Goal: Navigation & Orientation: Find specific page/section

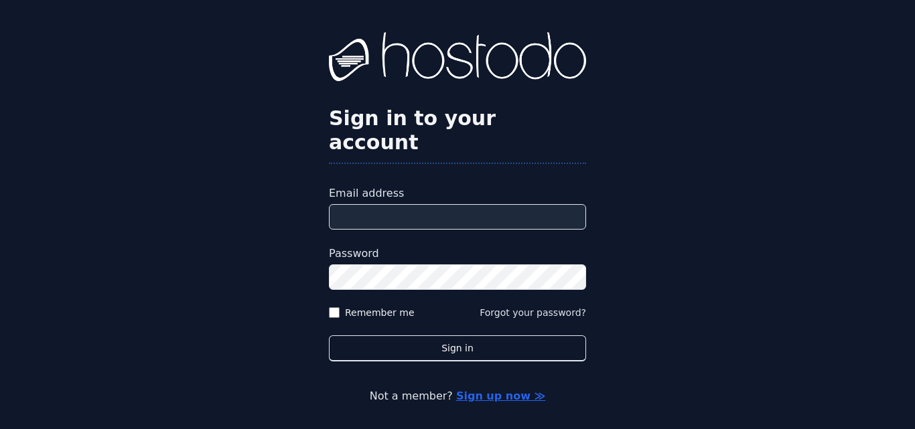
click at [400, 204] on input "Email address" at bounding box center [457, 216] width 257 height 25
type input "**********"
click at [329, 336] on button "Sign in" at bounding box center [457, 349] width 257 height 26
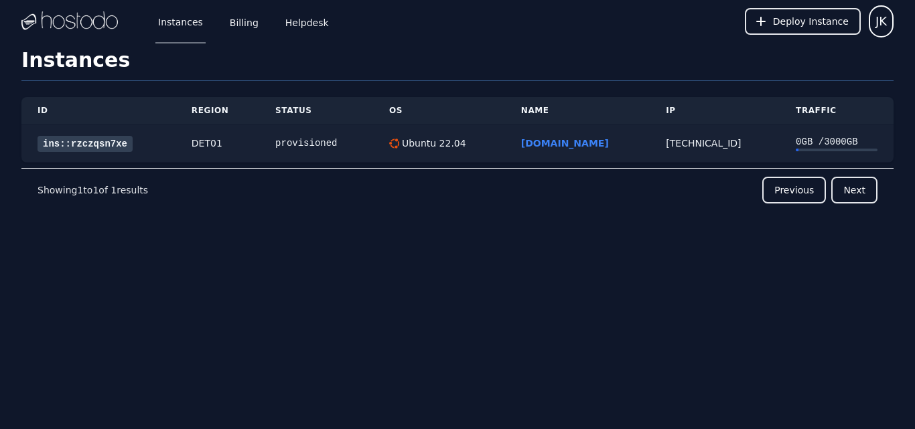
click at [107, 145] on link "ins::rzczqsn7xe" at bounding box center [85, 144] width 95 height 16
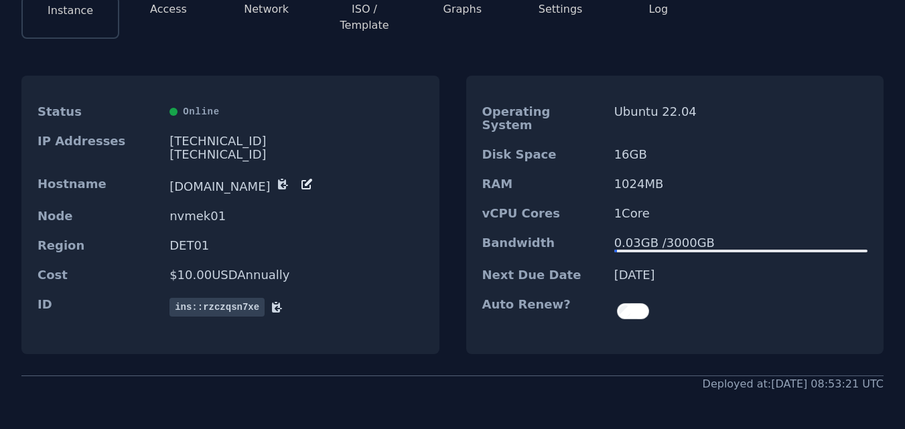
scroll to position [67, 0]
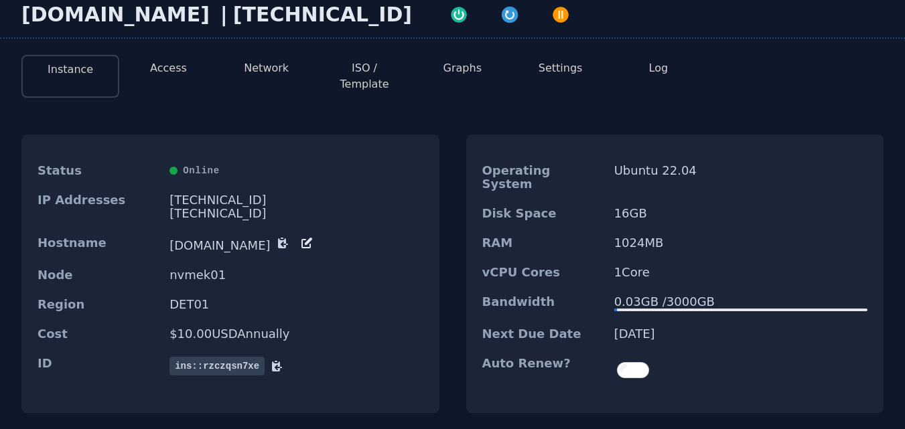
click at [168, 77] on li "Access" at bounding box center [168, 76] width 98 height 43
click at [178, 69] on button "Access" at bounding box center [168, 68] width 37 height 16
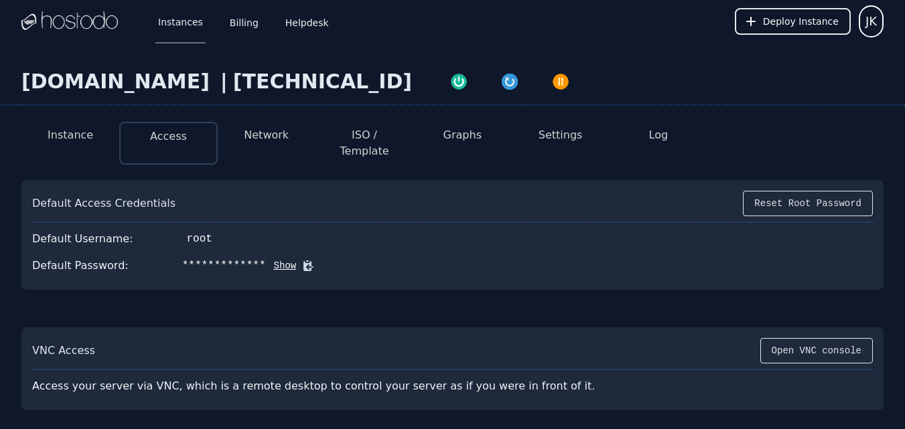
click at [262, 131] on button "Network" at bounding box center [266, 135] width 45 height 16
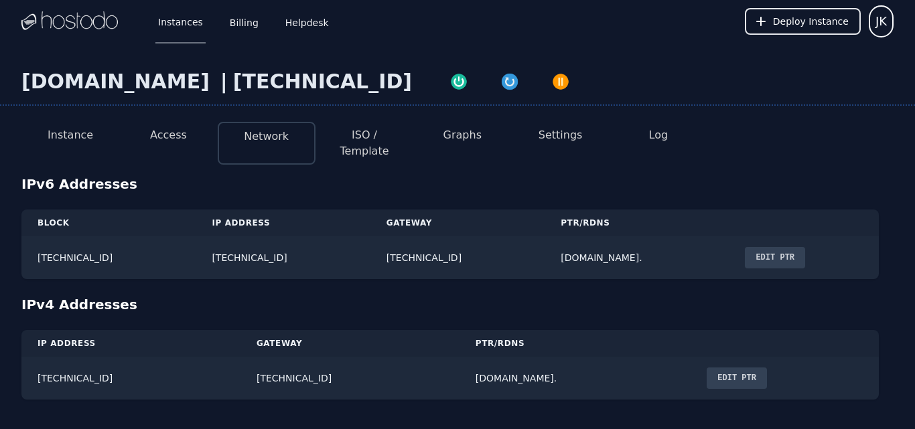
click at [386, 133] on button "ISO / Template" at bounding box center [364, 143] width 76 height 32
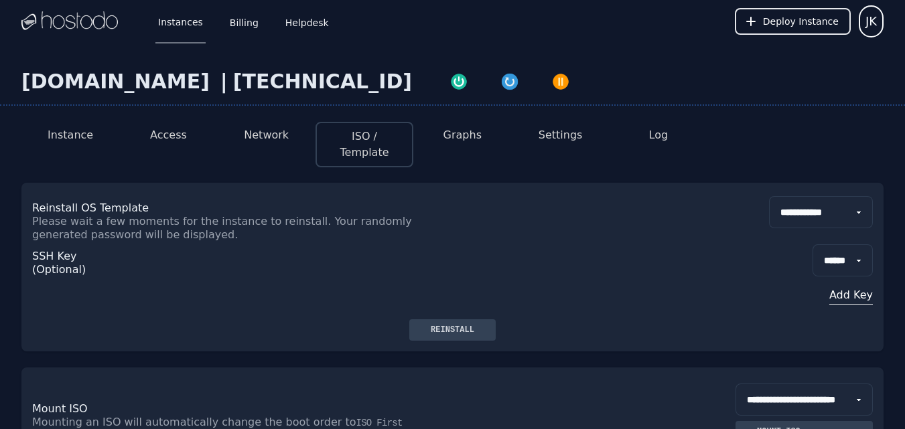
click at [470, 141] on button "Graphs" at bounding box center [462, 135] width 38 height 16
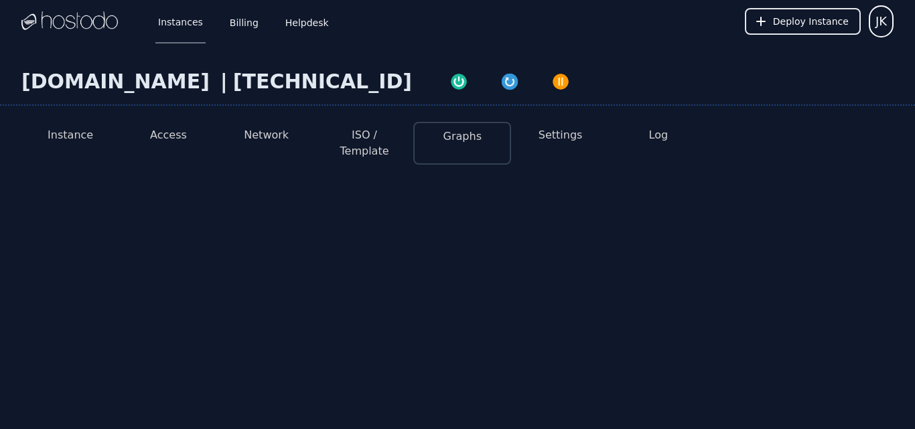
select select "***"
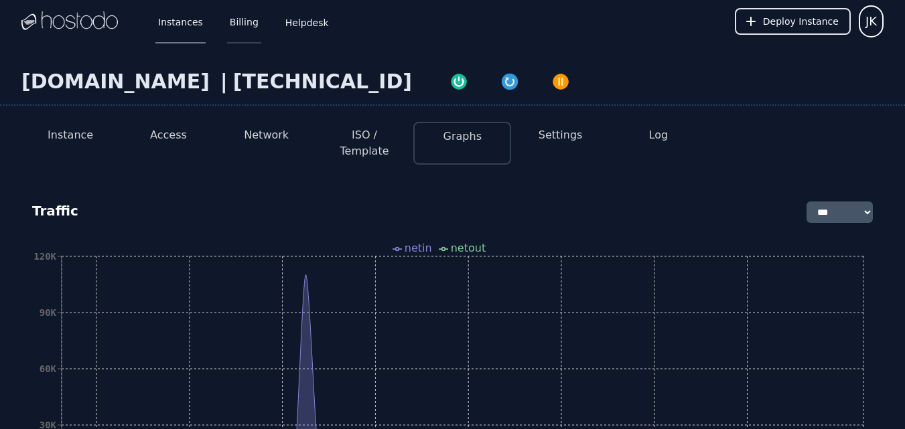
click at [233, 25] on link "Billing" at bounding box center [244, 21] width 34 height 44
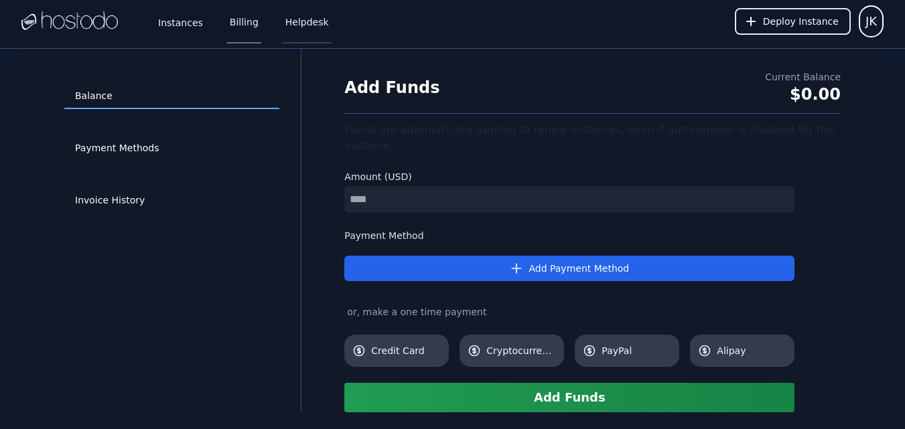
click at [313, 28] on link "Helpdesk" at bounding box center [307, 21] width 49 height 44
